Goal: Navigation & Orientation: Find specific page/section

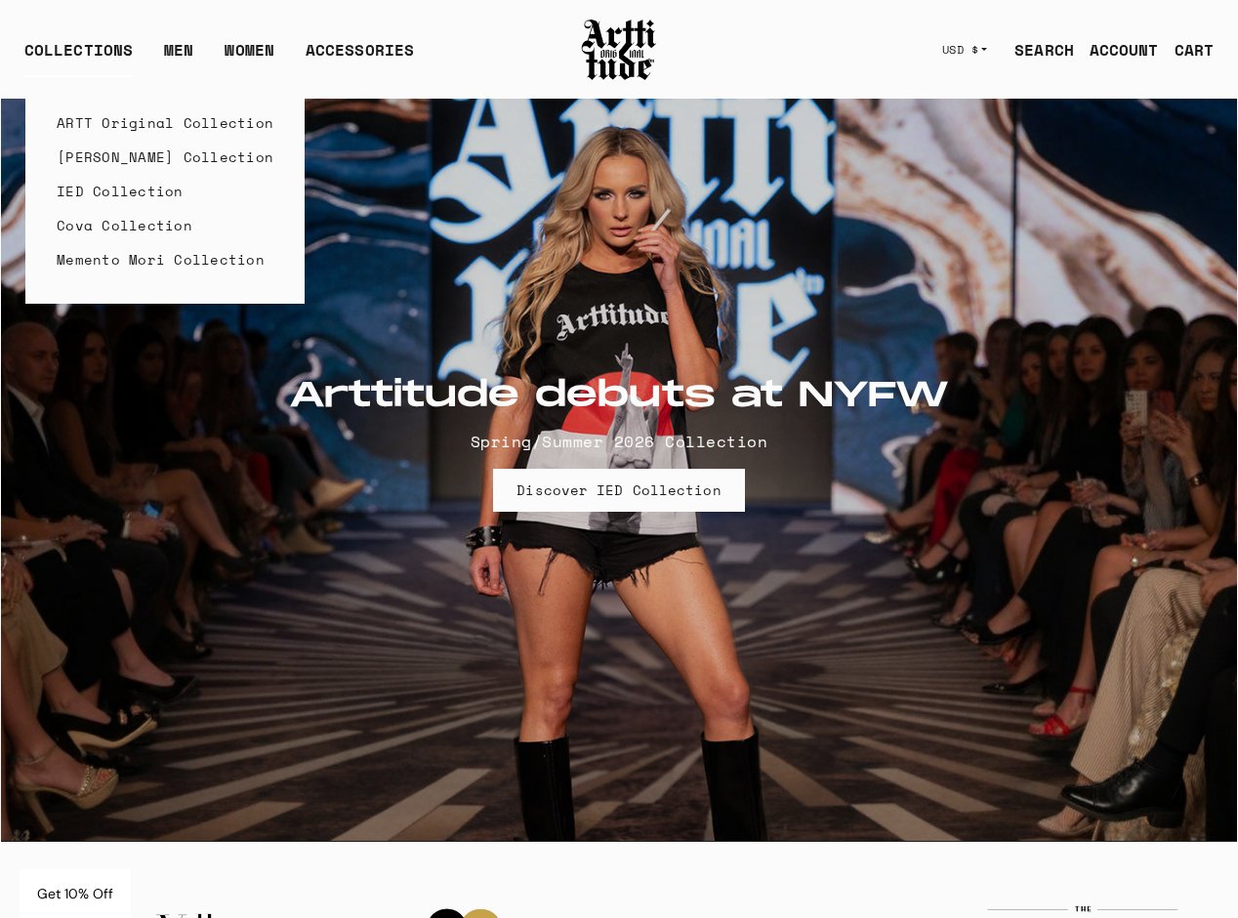
click at [110, 122] on link "ARTT Original Collection" at bounding box center [165, 122] width 217 height 34
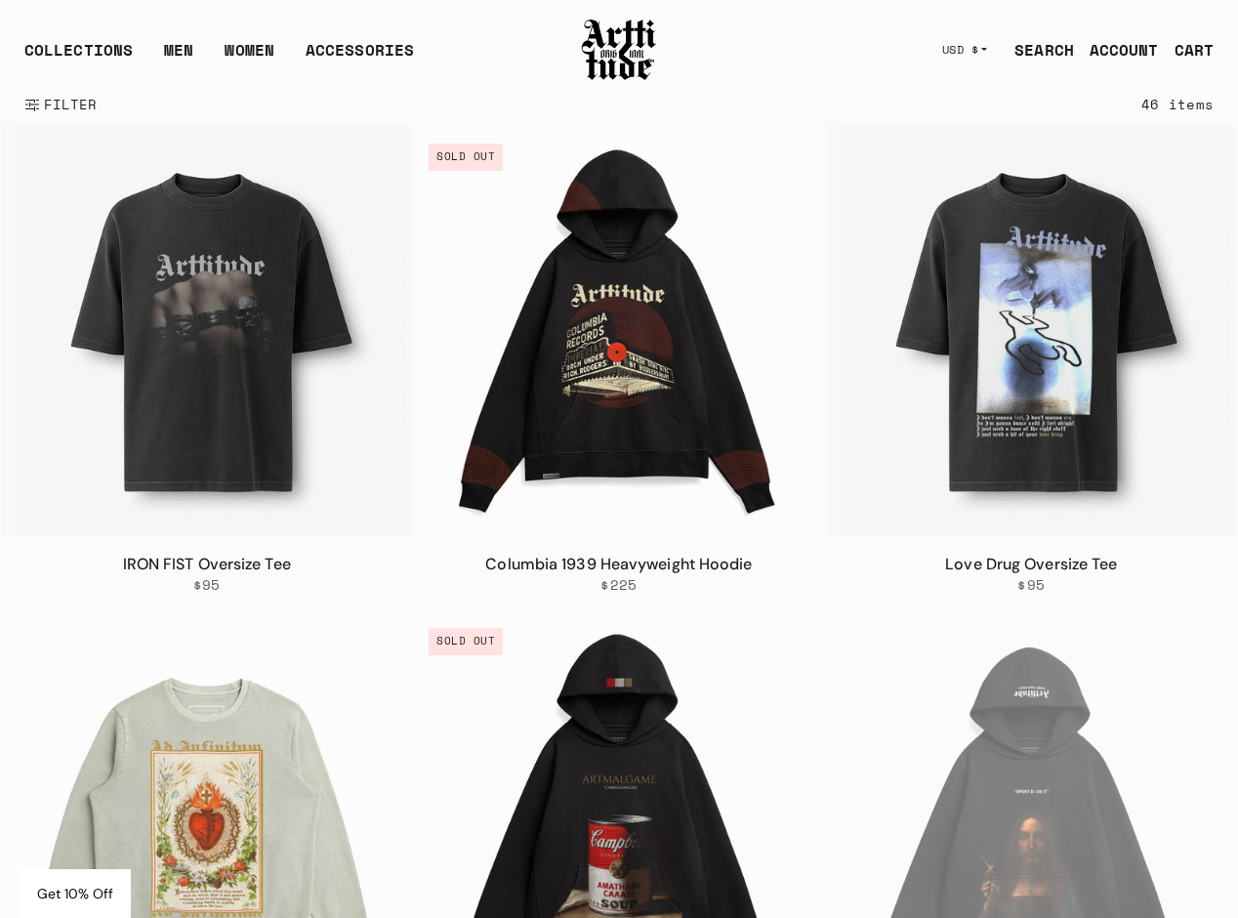
scroll to position [386, 0]
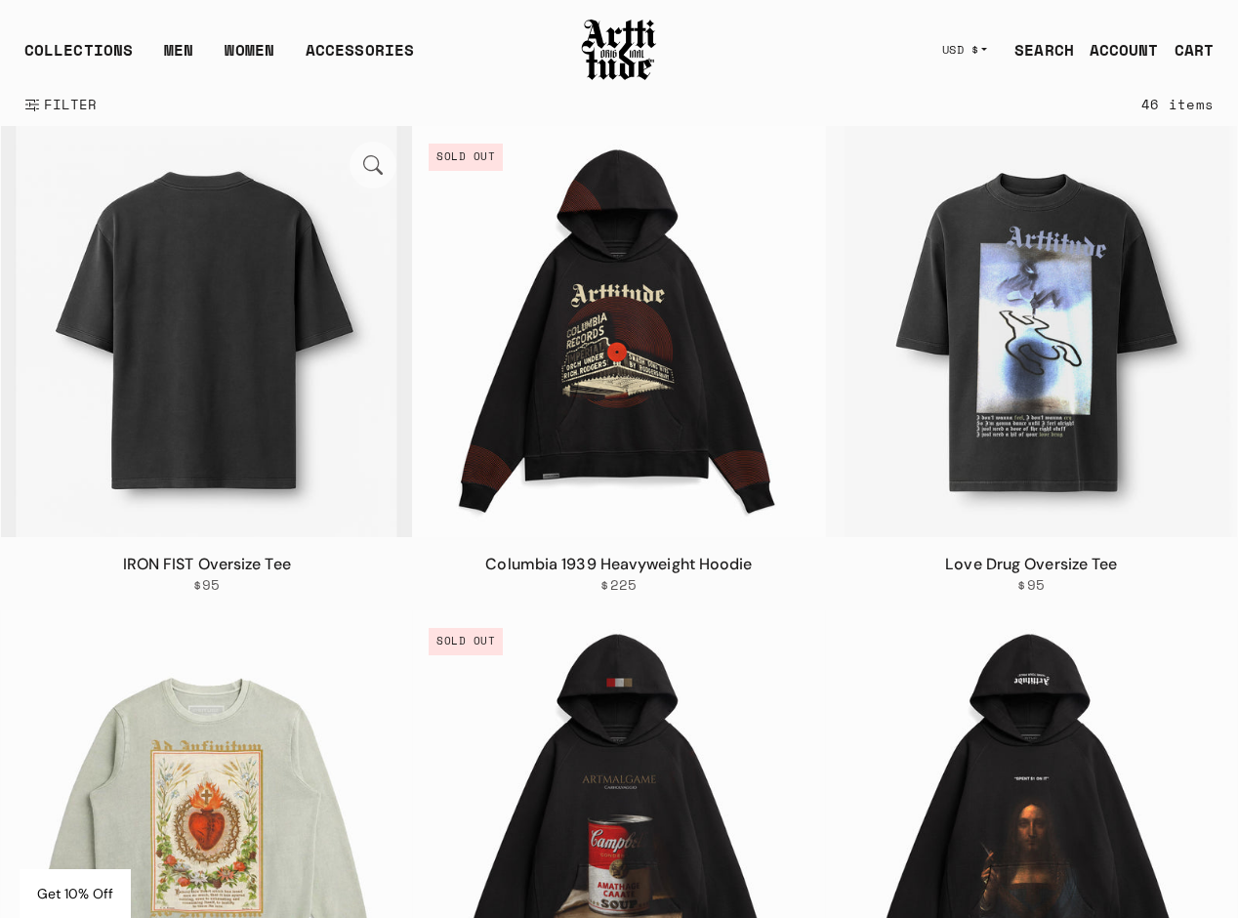
click at [159, 476] on img at bounding box center [206, 331] width 411 height 411
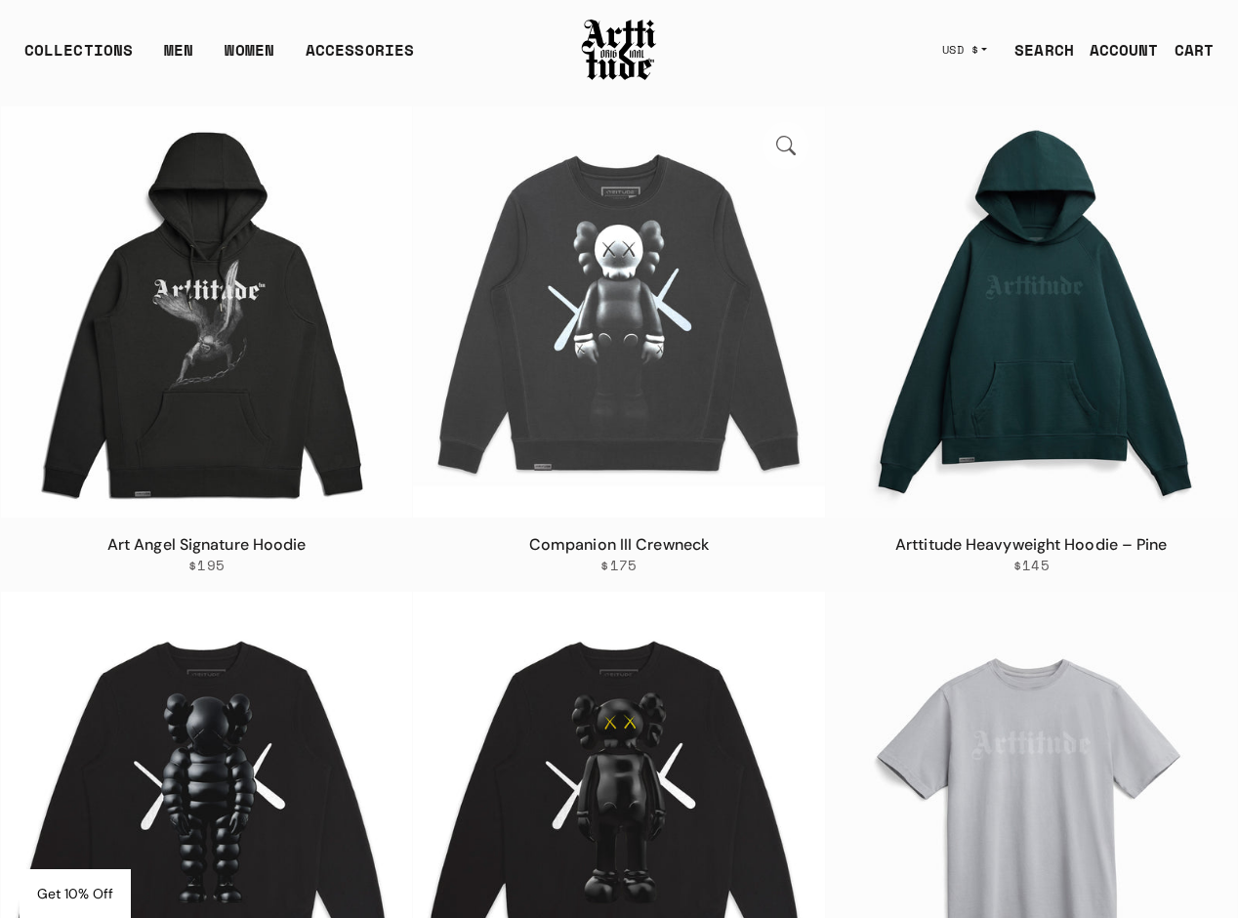
scroll to position [5868, 0]
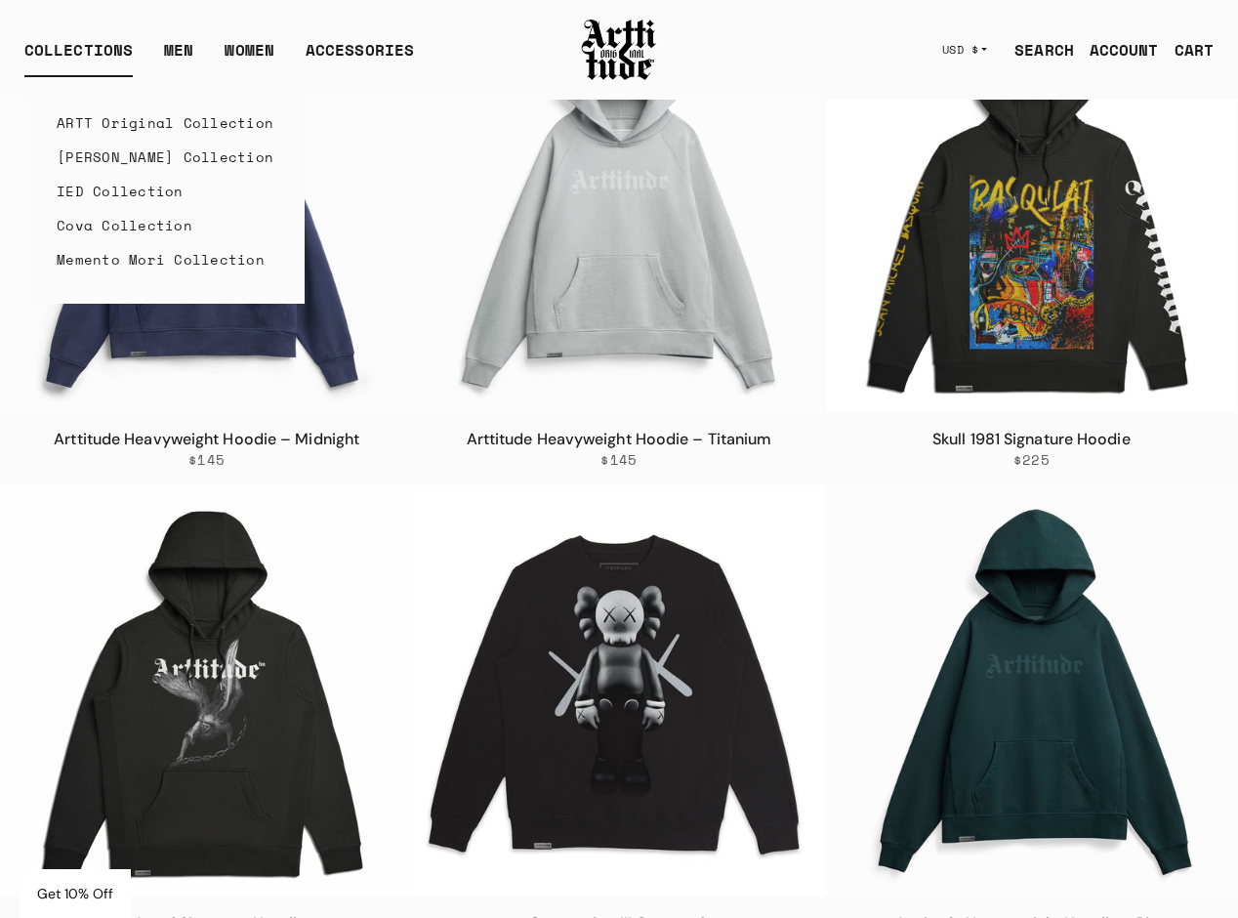
click at [192, 261] on link "Memento Mori Collection" at bounding box center [165, 259] width 217 height 34
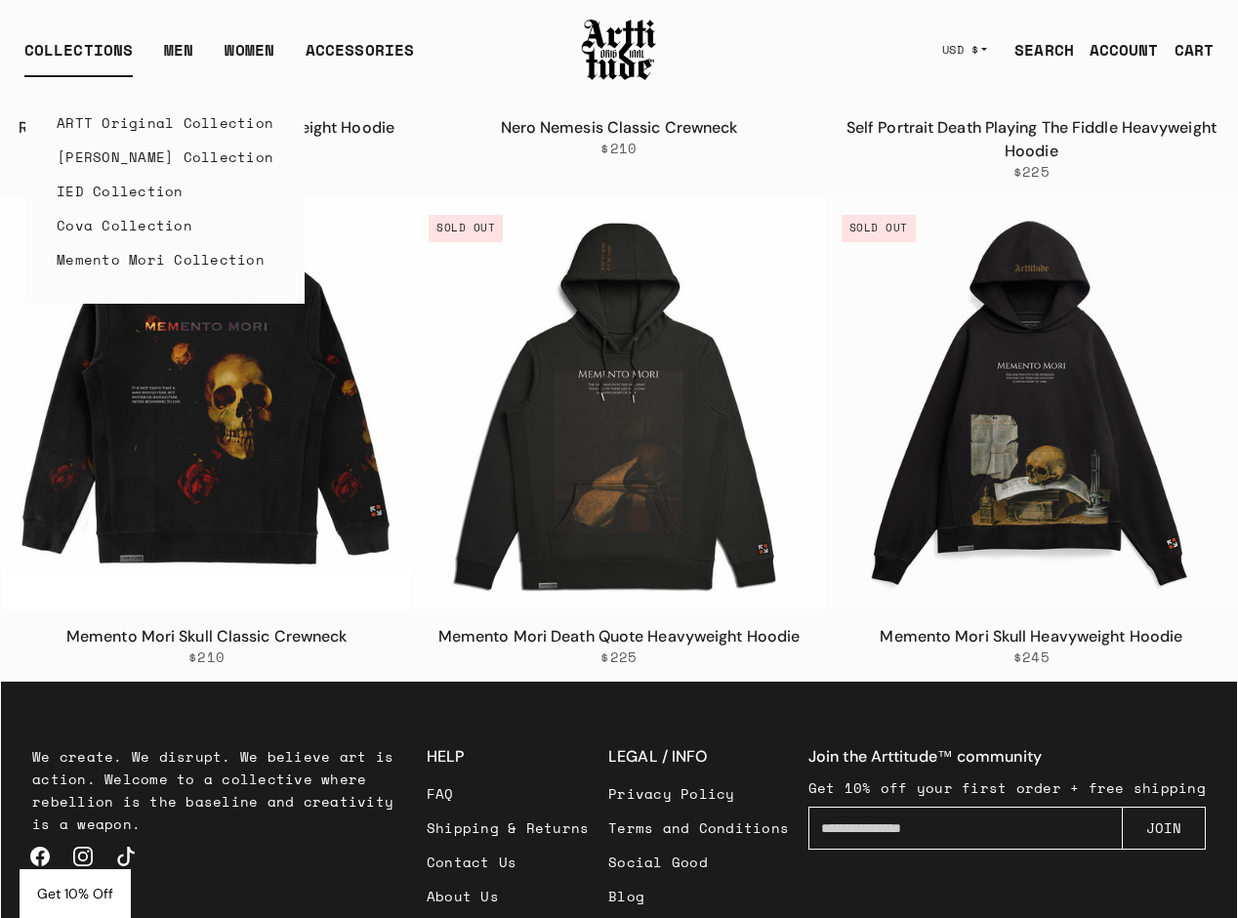
click at [112, 121] on link "ARTT Original Collection" at bounding box center [165, 122] width 217 height 34
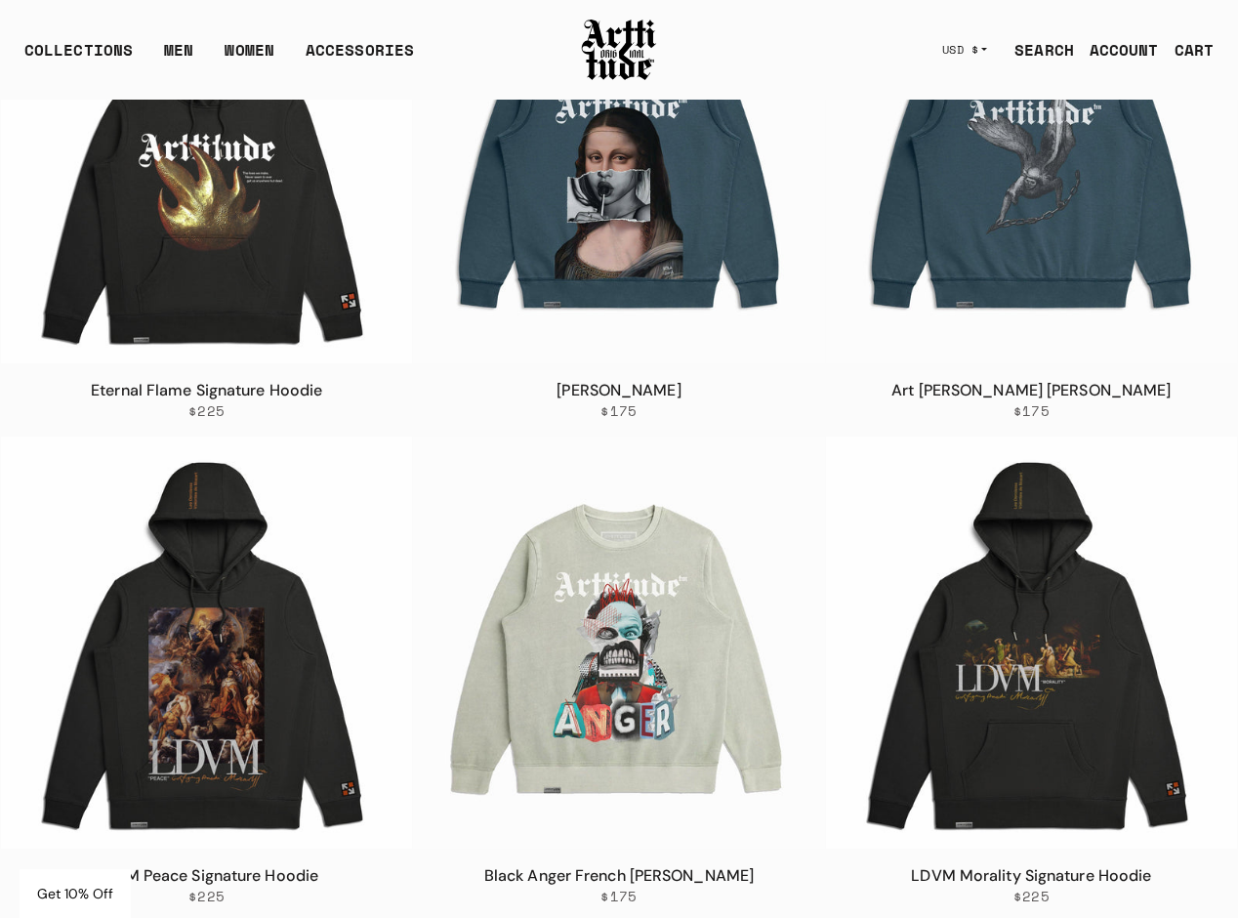
scroll to position [2052, 0]
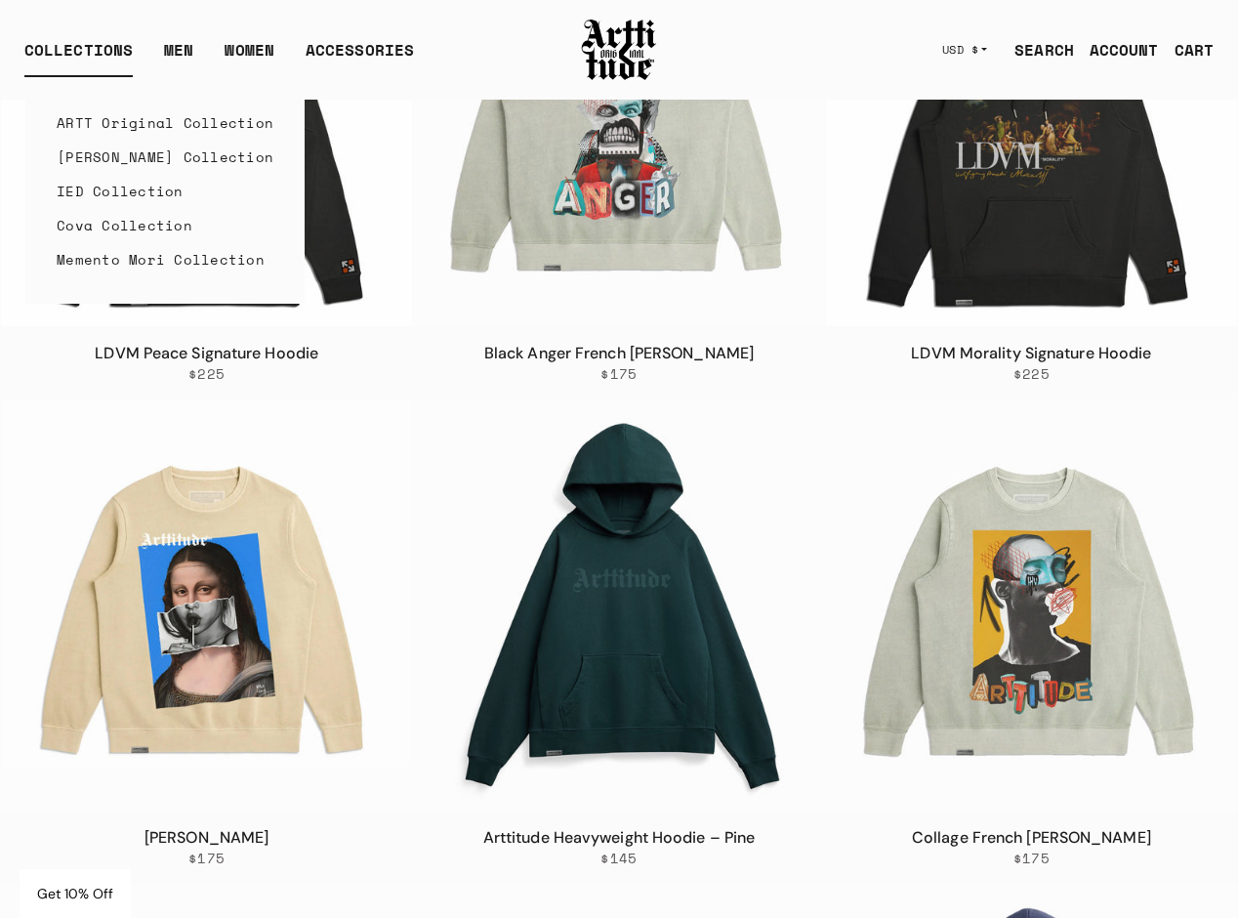
click at [97, 226] on link "Cova Collection" at bounding box center [165, 225] width 217 height 34
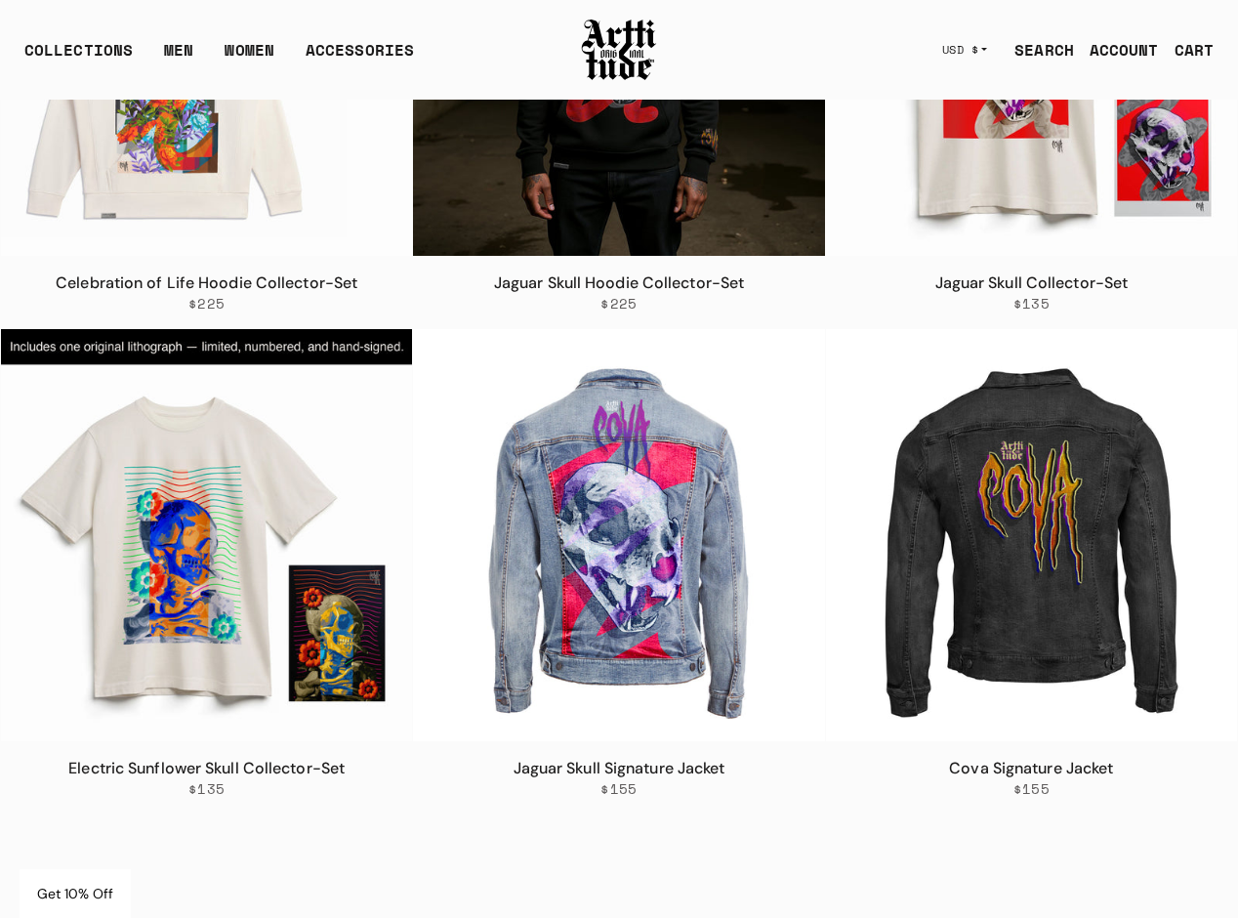
scroll to position [723, 0]
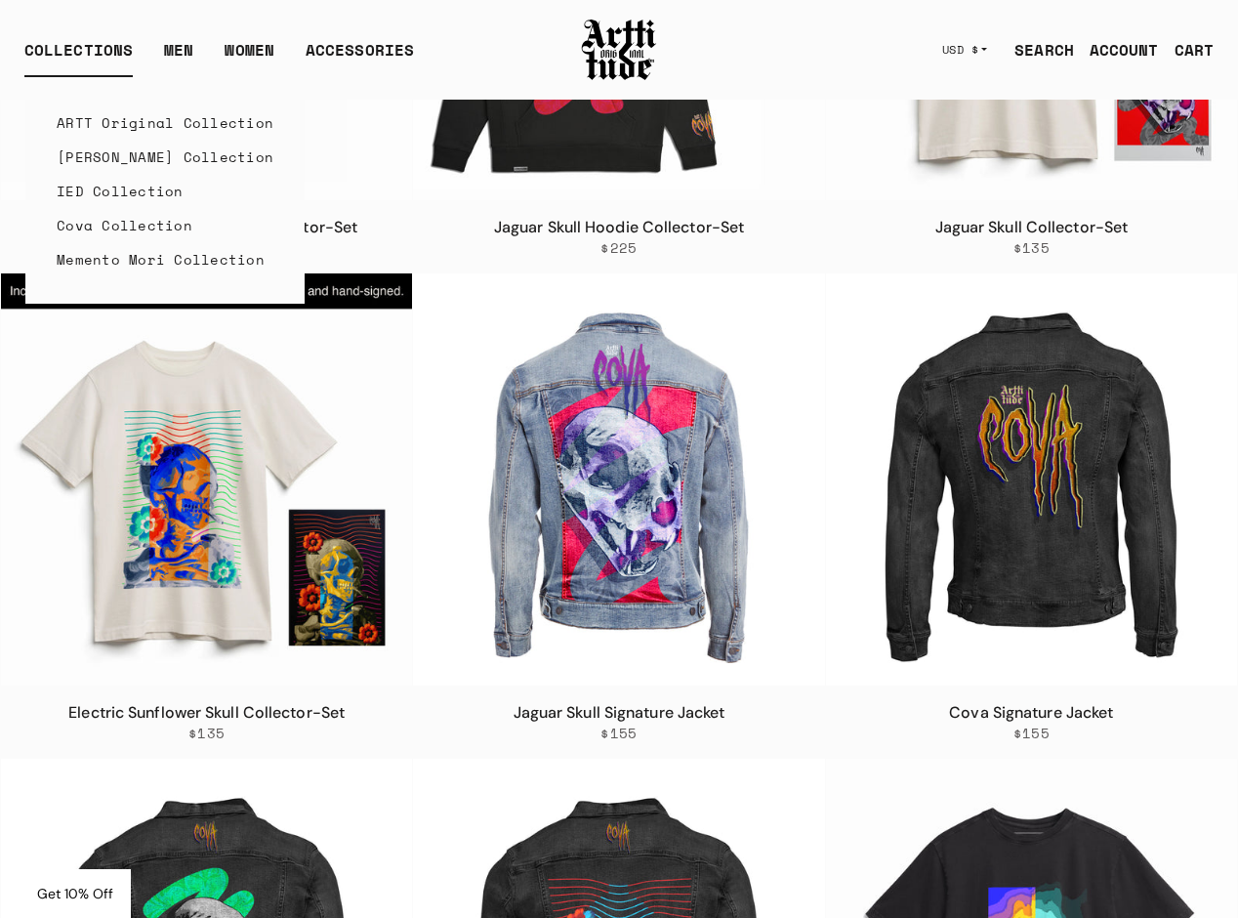
click at [116, 147] on link "[PERSON_NAME] Collection" at bounding box center [165, 157] width 217 height 34
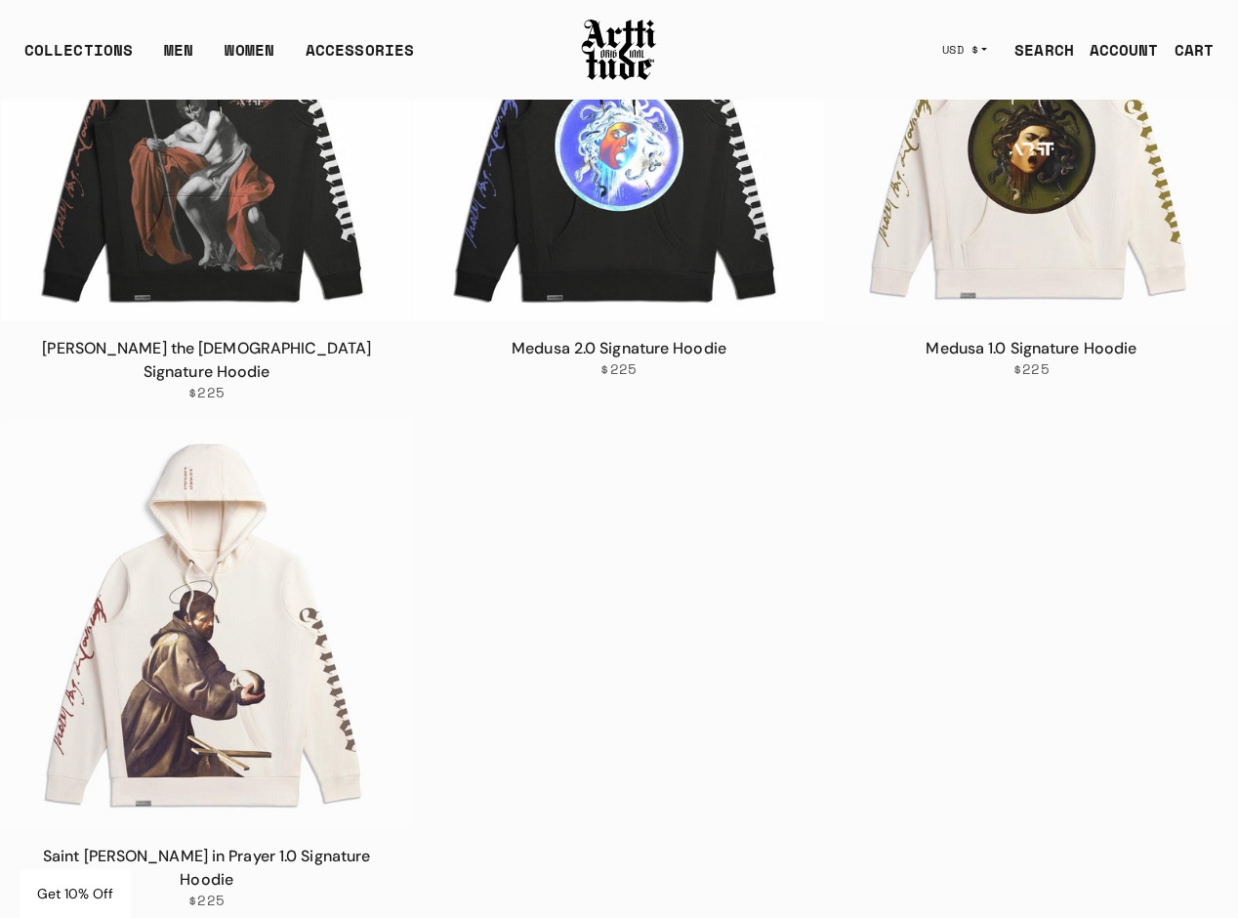
scroll to position [3069, 0]
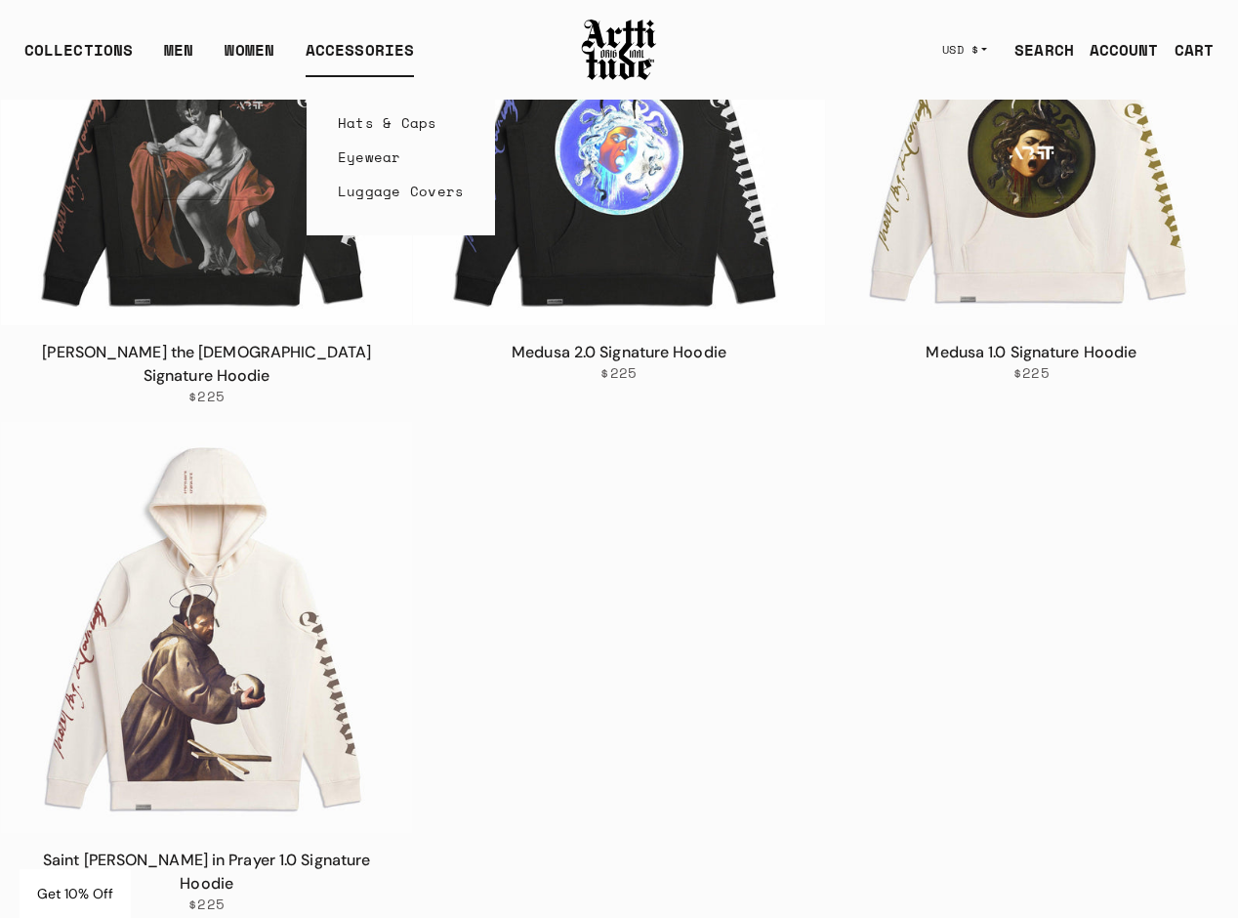
click at [366, 189] on link "Luggage Covers" at bounding box center [401, 191] width 127 height 34
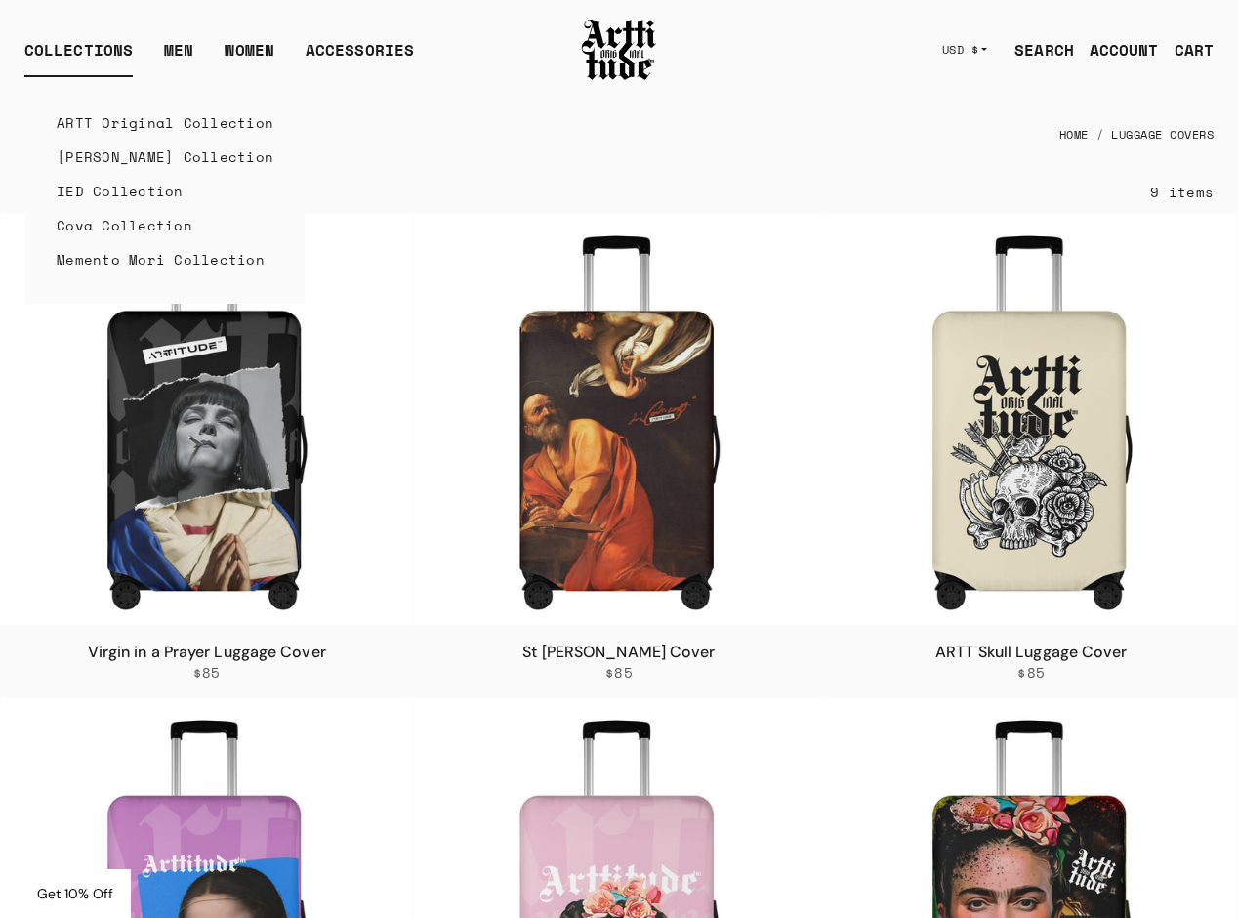
click at [97, 229] on link "Cova Collection" at bounding box center [165, 225] width 217 height 34
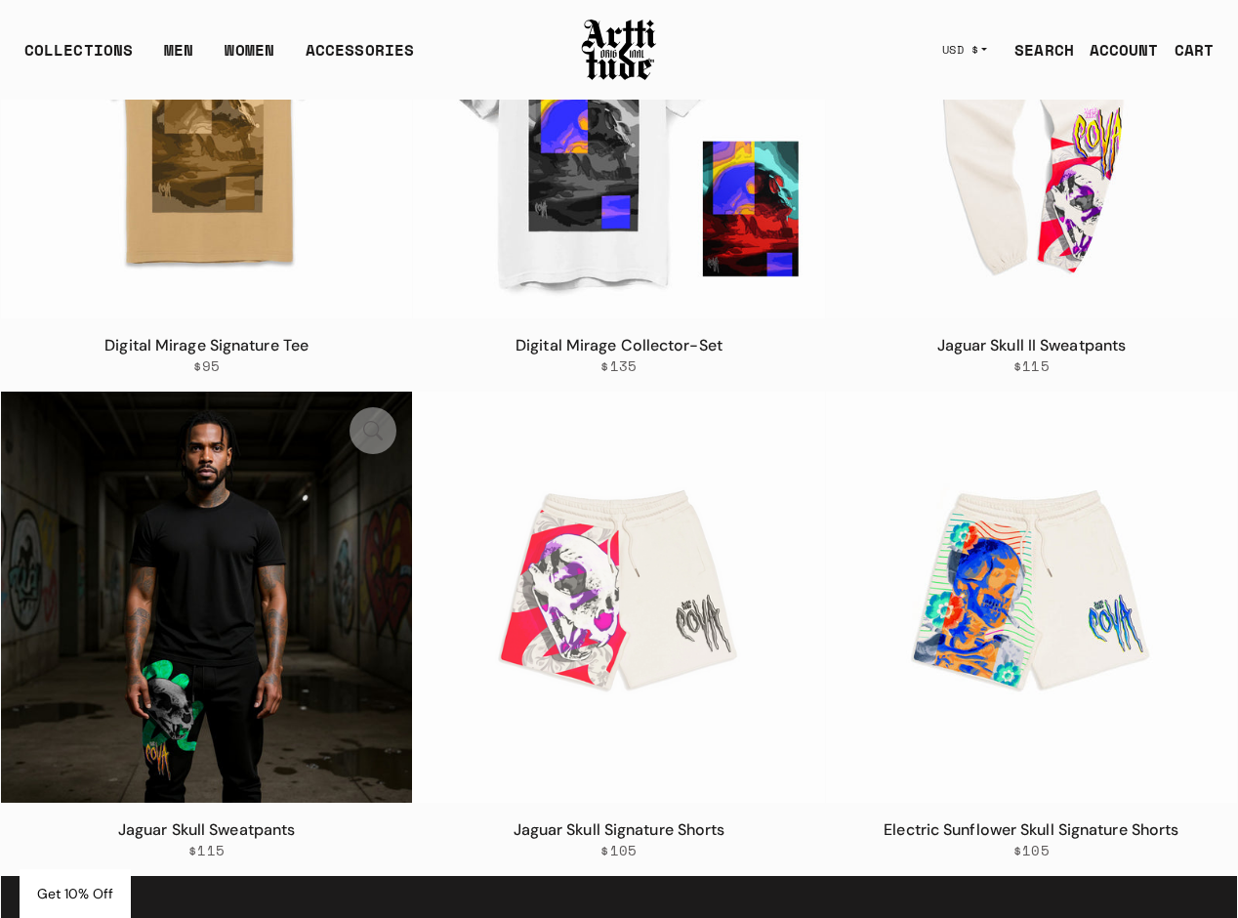
scroll to position [3035, 0]
